Goal: Book appointment/travel/reservation

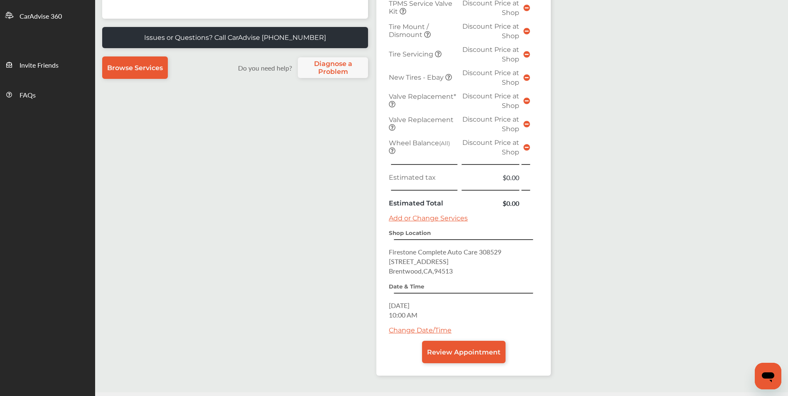
scroll to position [291, 0]
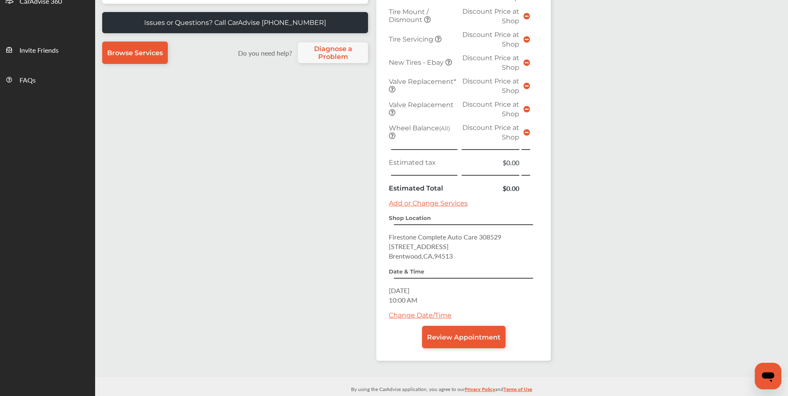
click at [420, 318] on link "Change Date/Time" at bounding box center [420, 315] width 63 height 8
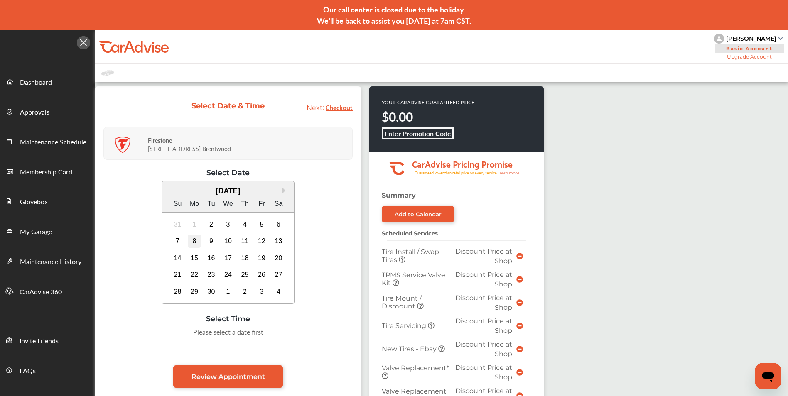
click at [194, 240] on div "8" at bounding box center [194, 241] width 13 height 13
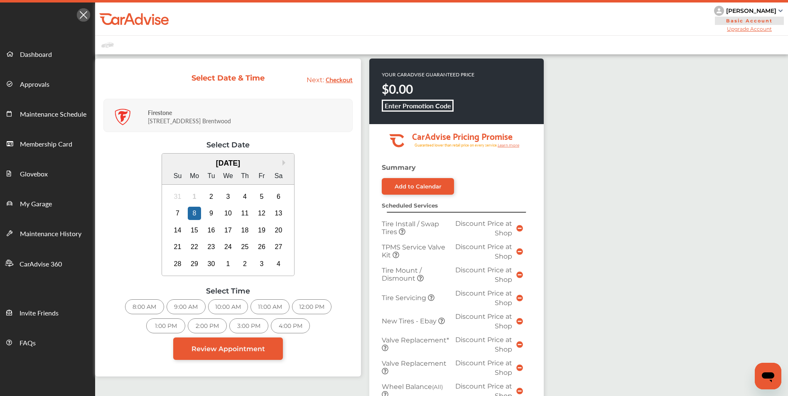
scroll to position [42, 0]
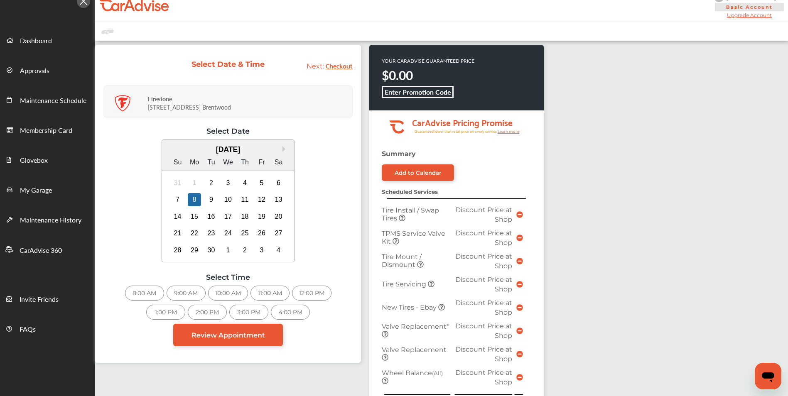
click at [269, 289] on div "11:00 AM" at bounding box center [269, 293] width 39 height 15
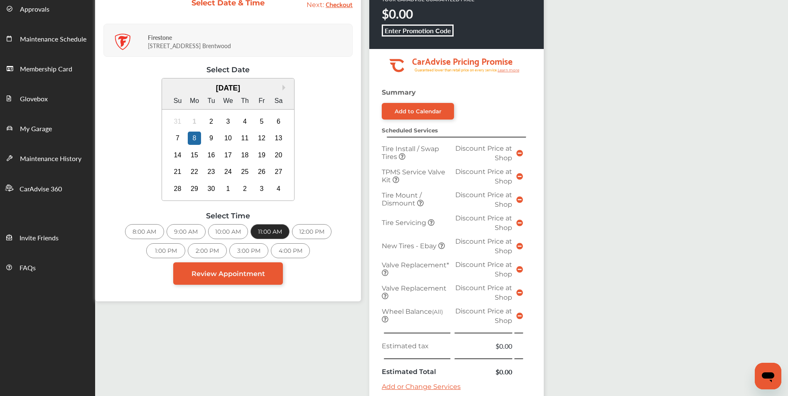
scroll to position [125, 0]
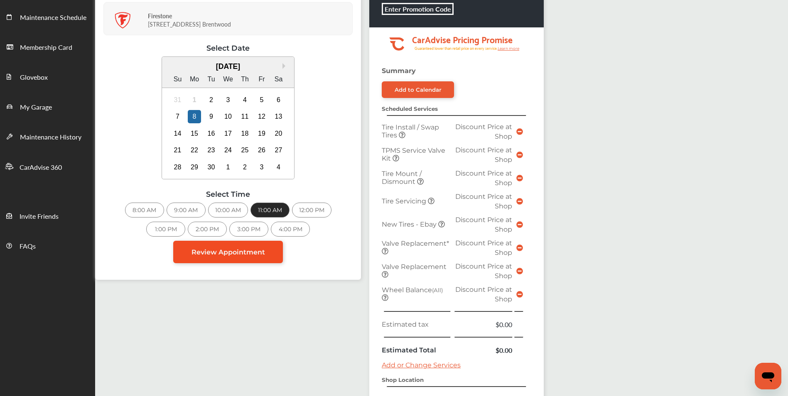
click at [268, 254] on link "Review Appointment" at bounding box center [228, 252] width 110 height 22
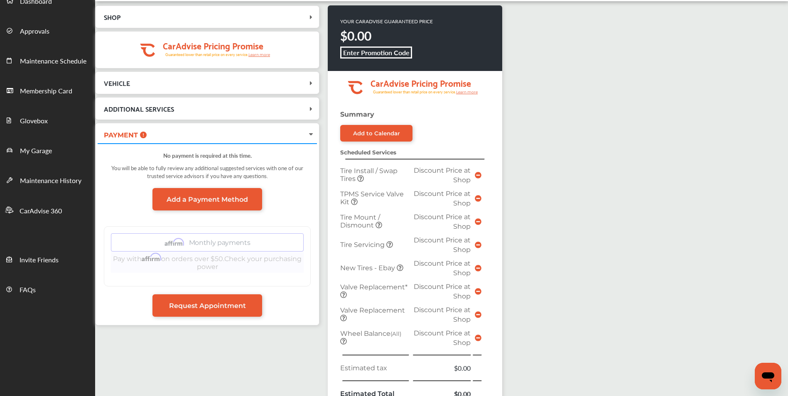
scroll to position [83, 0]
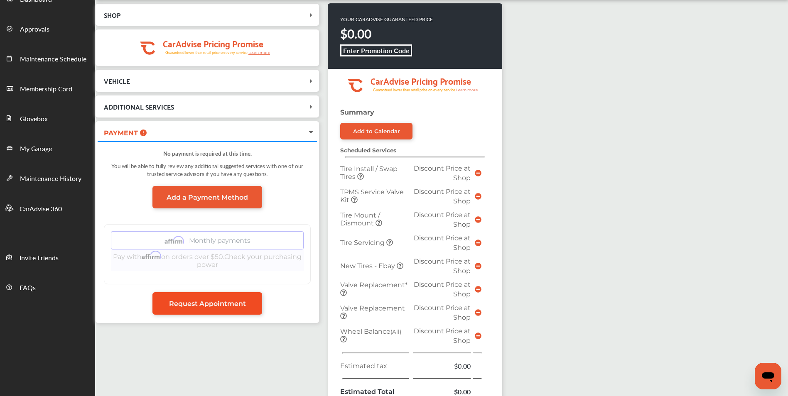
click at [238, 309] on link "Request Appointment" at bounding box center [207, 303] width 110 height 22
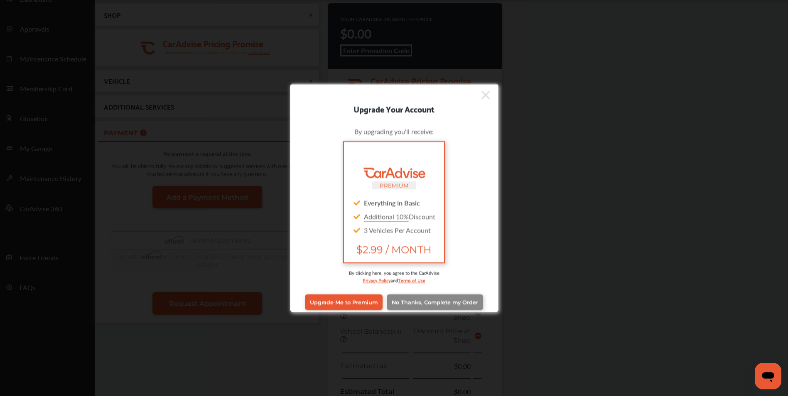
click at [442, 304] on span "No Thanks, Complete my Order" at bounding box center [435, 302] width 86 height 6
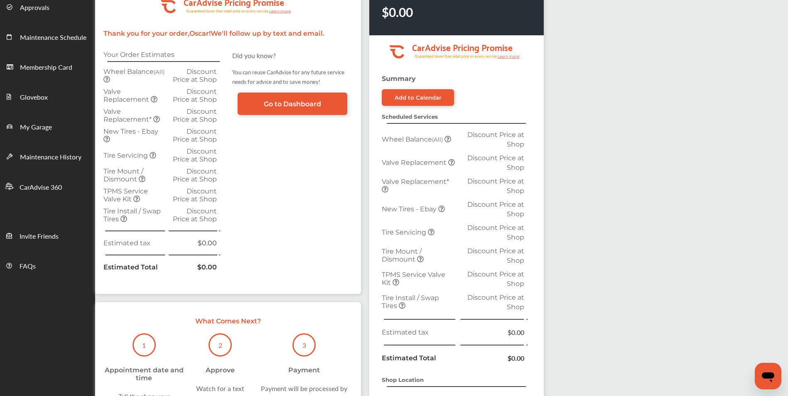
scroll to position [125, 0]
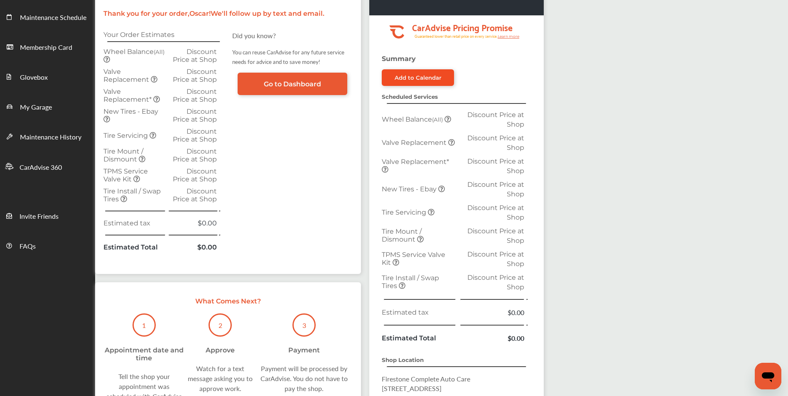
click at [404, 74] on div "Add to Calendar" at bounding box center [417, 77] width 47 height 7
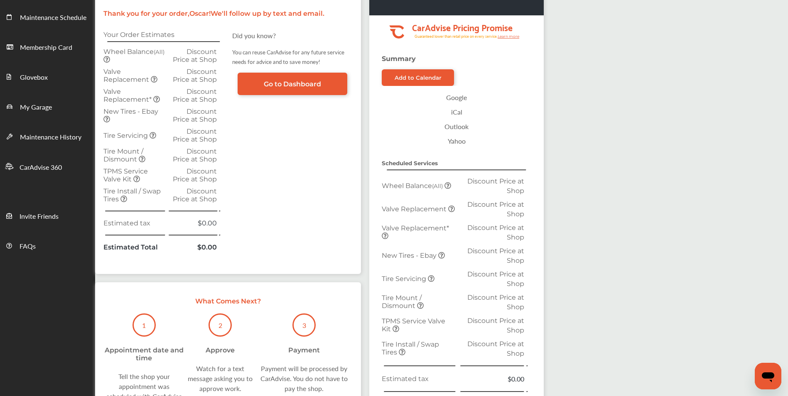
click at [472, 127] on link "Outlook" at bounding box center [456, 126] width 141 height 15
click at [452, 125] on link "Outlook" at bounding box center [456, 126] width 141 height 15
